Goal: Navigation & Orientation: Go to known website

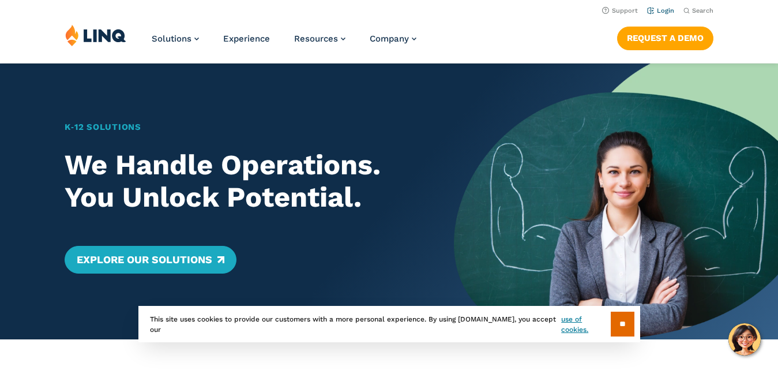
click at [663, 11] on link "Login" at bounding box center [660, 10] width 27 height 7
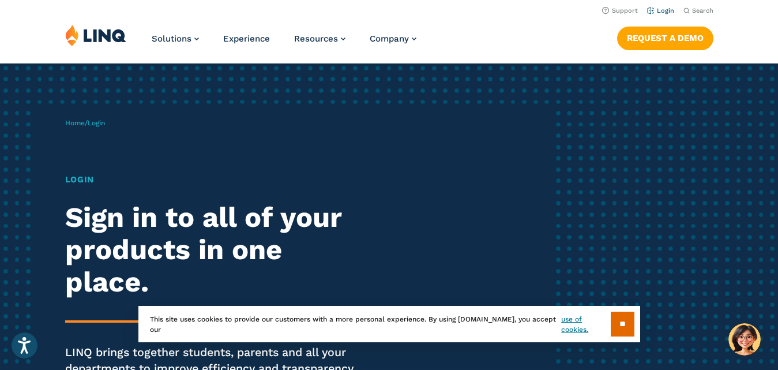
click at [662, 14] on li "Login" at bounding box center [660, 9] width 27 height 13
click at [662, 12] on link "Login" at bounding box center [660, 10] width 27 height 7
